Goal: Check status: Check status

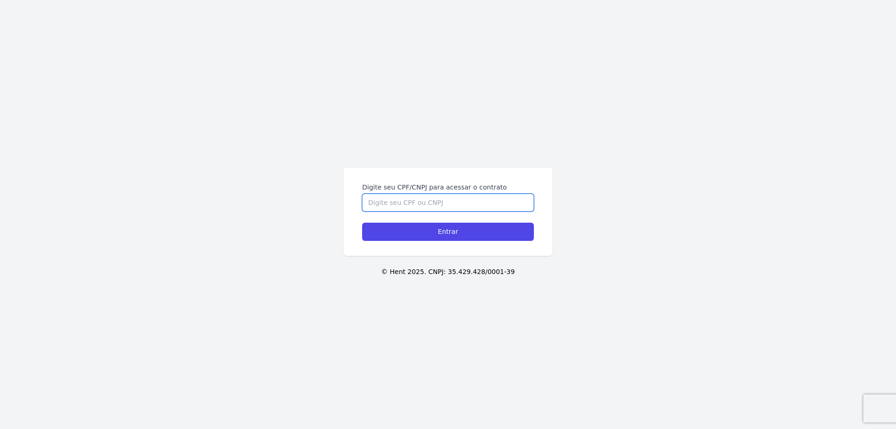
click at [388, 200] on input "Digite seu CPF/CNPJ para acessar o contrato" at bounding box center [448, 203] width 172 height 18
type input "41870248830"
click at [401, 231] on input "Entrar" at bounding box center [448, 232] width 172 height 18
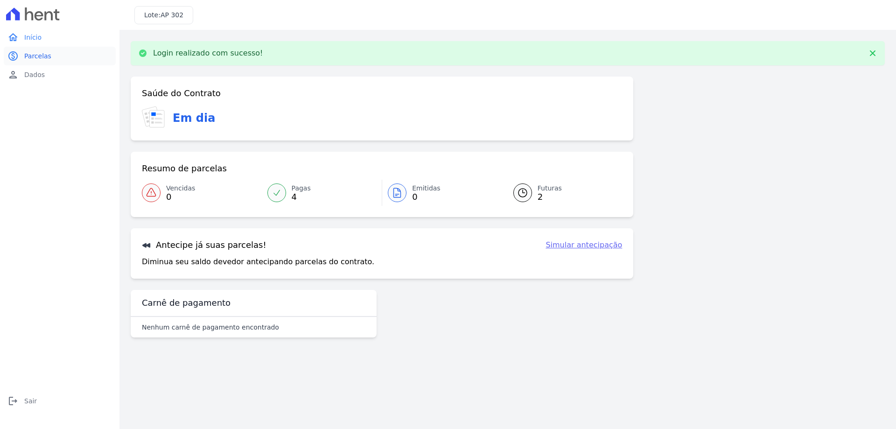
click at [36, 57] on span "Parcelas" at bounding box center [37, 55] width 27 height 9
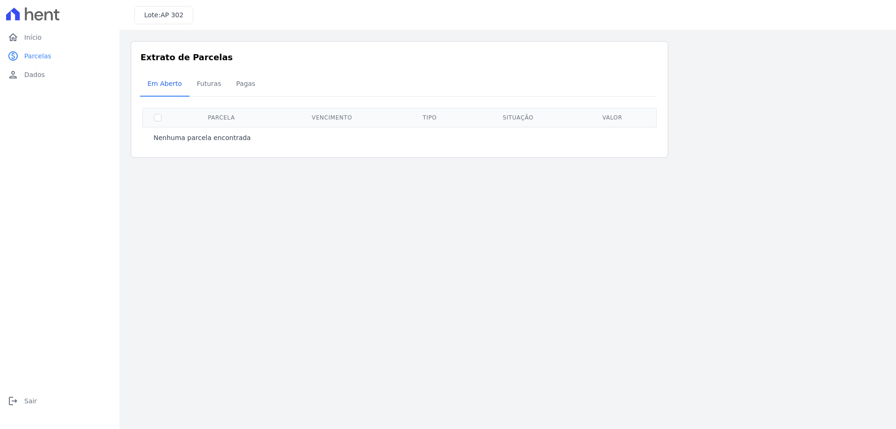
click at [163, 122] on th at bounding box center [158, 117] width 30 height 19
click at [159, 120] on input "checkbox" at bounding box center [157, 117] width 7 height 7
checkbox input "false"
click at [201, 85] on span "Futuras" at bounding box center [208, 83] width 35 height 19
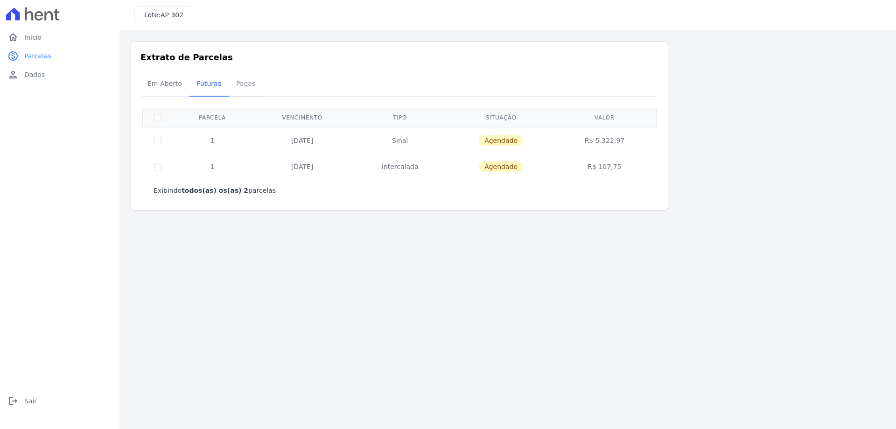
click at [235, 83] on span "Pagas" at bounding box center [246, 83] width 30 height 19
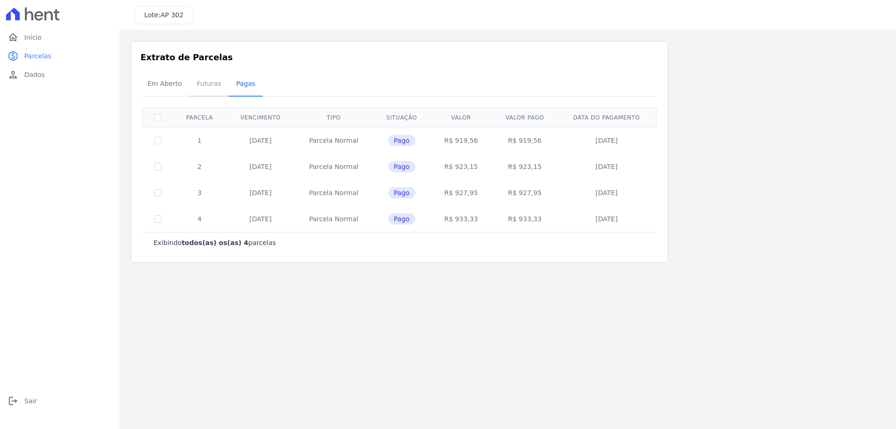
click at [204, 88] on span "Futuras" at bounding box center [208, 83] width 35 height 19
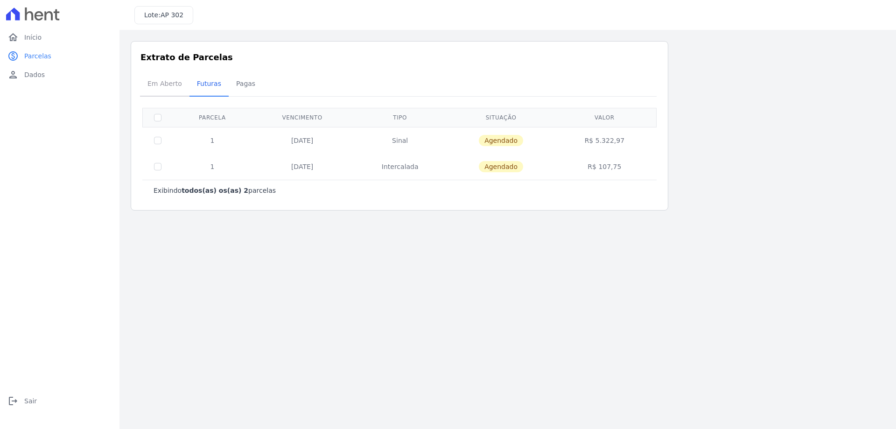
click at [162, 91] on span "Em Aberto" at bounding box center [165, 83] width 46 height 19
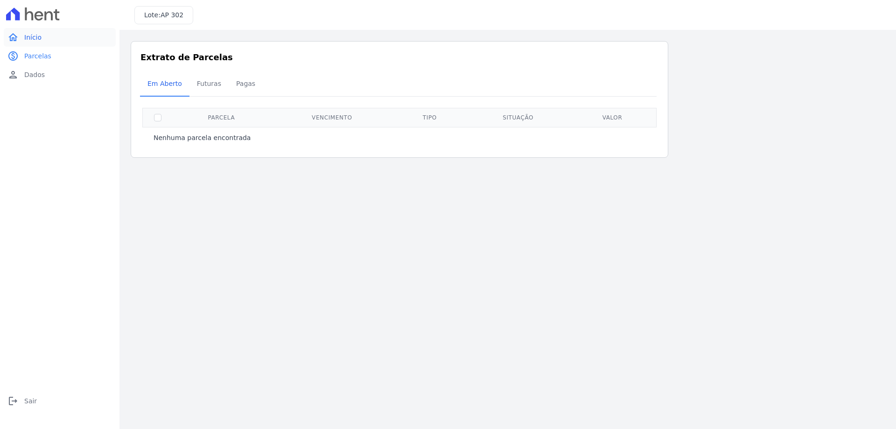
click at [38, 40] on span "Início" at bounding box center [32, 37] width 17 height 9
